Goal: Information Seeking & Learning: Learn about a topic

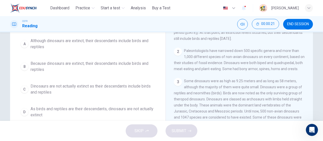
scroll to position [48, 0]
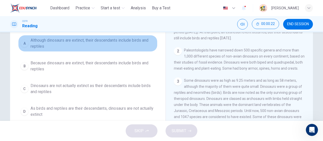
click at [135, 41] on span "Although dinosaurs are extinct, their descendants include birds and reptiles" at bounding box center [93, 43] width 125 height 12
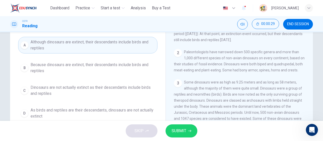
scroll to position [46, 0]
click at [186, 134] on button "SUBMIT" at bounding box center [182, 130] width 32 height 13
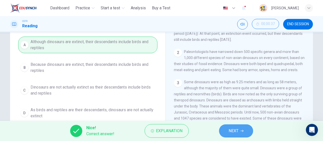
click at [230, 133] on span "NEXT" at bounding box center [234, 130] width 10 height 7
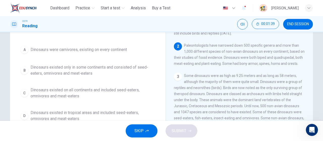
scroll to position [39, 0]
click at [116, 50] on span "Dinosaurs were carnivores, existing on every continent" at bounding box center [79, 50] width 96 height 6
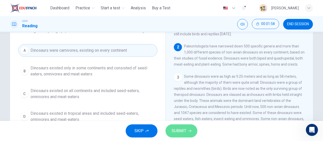
click at [192, 131] on button "SUBMIT" at bounding box center [182, 130] width 32 height 13
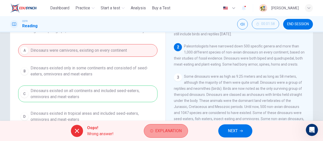
click at [171, 127] on button "Explanation" at bounding box center [166, 131] width 44 height 14
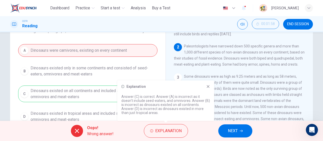
click at [211, 86] on div "Explanation Answer (C) is correct. Answer (A) is incorrect as it doesn't includ…" at bounding box center [165, 101] width 97 height 40
click at [206, 86] on icon at bounding box center [208, 87] width 4 height 4
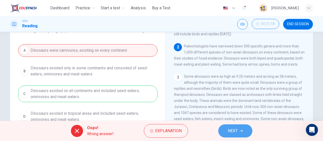
click at [241, 128] on button "NEXT" at bounding box center [235, 130] width 34 height 13
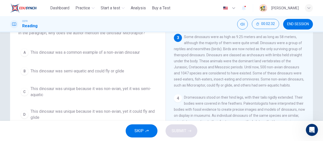
scroll to position [37, 0]
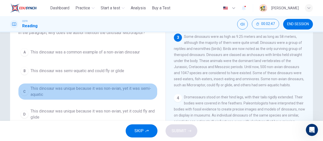
click at [108, 86] on span "This dinosaur was unique because it was non-avian, yet it was semi-aquatic" at bounding box center [93, 92] width 125 height 12
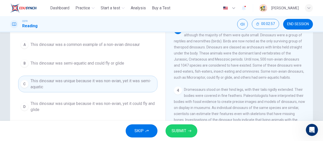
scroll to position [43, 0]
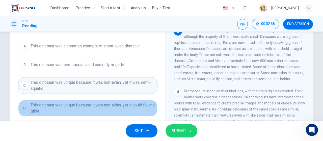
click at [125, 100] on button "D This dinosaur was unique because it was non-avian, yet it could fly and glide" at bounding box center [87, 108] width 139 height 17
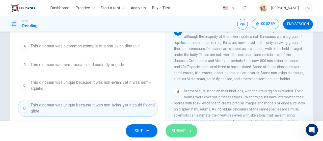
click at [189, 133] on button "SUBMIT" at bounding box center [182, 130] width 32 height 13
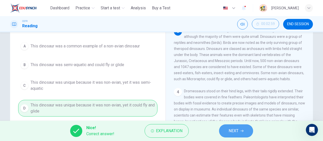
click at [245, 130] on button "NEXT" at bounding box center [236, 130] width 34 height 13
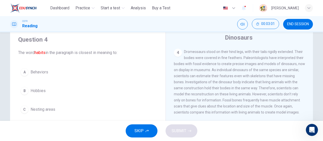
scroll to position [120, 0]
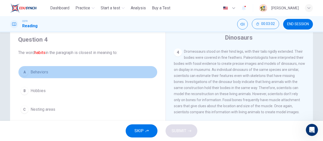
click at [89, 71] on button "A Behaviors" at bounding box center [87, 72] width 139 height 13
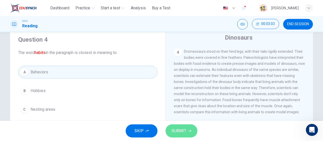
click at [181, 132] on span "SUBMIT" at bounding box center [179, 130] width 15 height 7
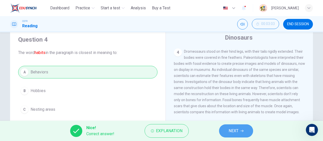
click at [232, 127] on span "NEXT" at bounding box center [234, 130] width 10 height 7
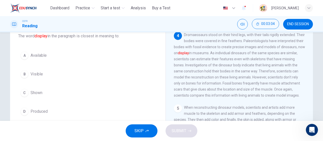
scroll to position [33, 0]
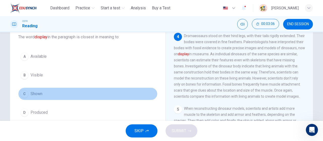
click at [64, 94] on button "C Shown" at bounding box center [87, 94] width 139 height 13
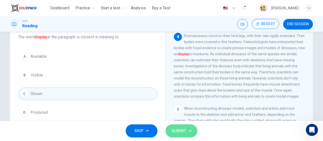
click at [179, 132] on span "SUBMIT" at bounding box center [179, 130] width 15 height 7
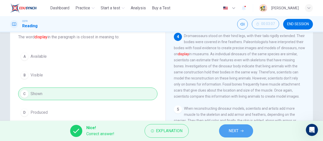
click at [235, 128] on span "NEXT" at bounding box center [234, 130] width 10 height 7
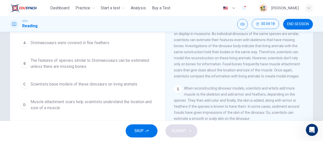
scroll to position [52, 0]
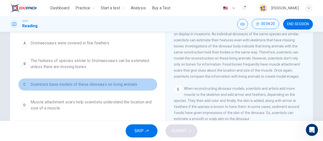
click at [134, 84] on span "Scientists base models of these dinosaurs on living animals" at bounding box center [84, 85] width 107 height 6
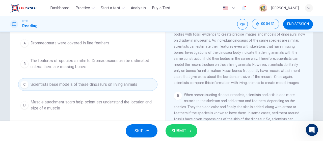
scroll to position [115, 0]
click at [181, 128] on span "SUBMIT" at bounding box center [179, 130] width 15 height 7
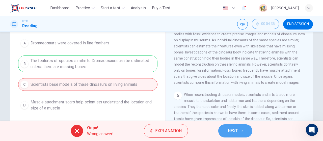
click at [232, 132] on span "NEXT" at bounding box center [233, 130] width 10 height 7
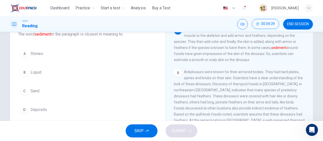
scroll to position [36, 0]
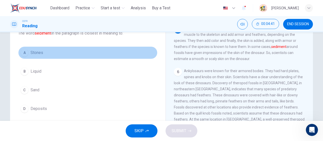
click at [83, 53] on button "A Stones" at bounding box center [87, 52] width 139 height 13
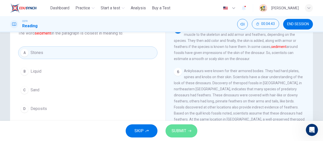
click at [190, 124] on button "SUBMIT" at bounding box center [182, 130] width 32 height 13
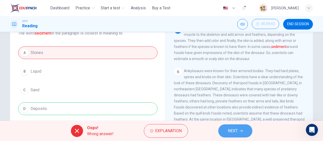
click at [241, 125] on button "NEXT" at bounding box center [235, 130] width 34 height 13
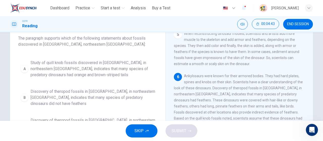
scroll to position [31, 0]
click at [292, 21] on button "END SESSION" at bounding box center [298, 24] width 30 height 11
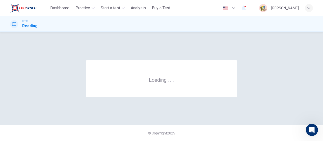
scroll to position [0, 0]
